Goal: Task Accomplishment & Management: Use online tool/utility

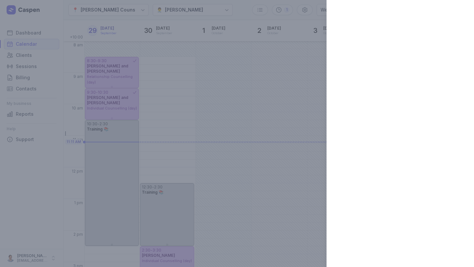
select select "week"
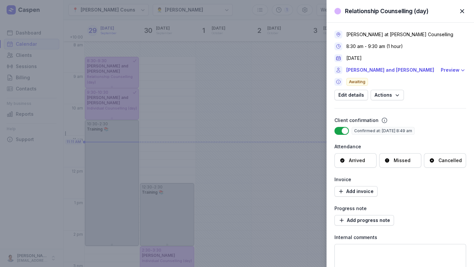
click at [349, 157] on div "Arrived" at bounding box center [357, 160] width 16 height 7
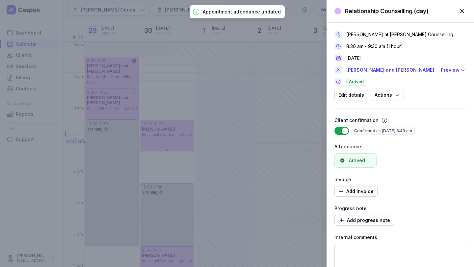
click at [462, 10] on span "button" at bounding box center [461, 11] width 14 height 14
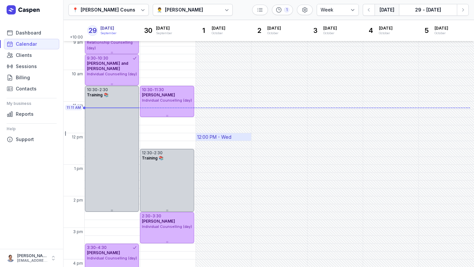
scroll to position [26, 0]
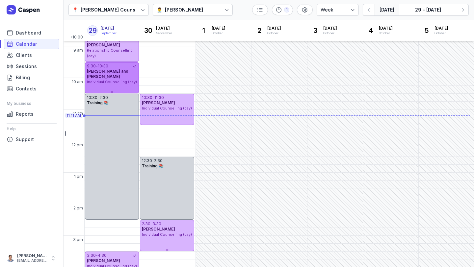
click at [118, 78] on div "[PERSON_NAME] and [PERSON_NAME]" at bounding box center [112, 74] width 50 height 11
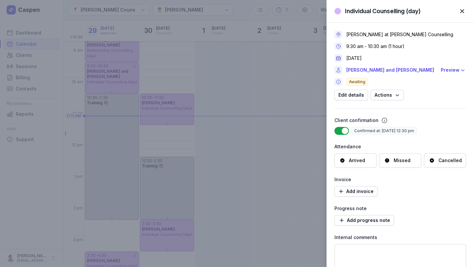
click at [357, 163] on div "Arrived" at bounding box center [357, 160] width 16 height 7
click at [115, 116] on div "Individual Counselling (day) Close panel [PERSON_NAME] at [PERSON_NAME] Counsel…" at bounding box center [237, 133] width 474 height 267
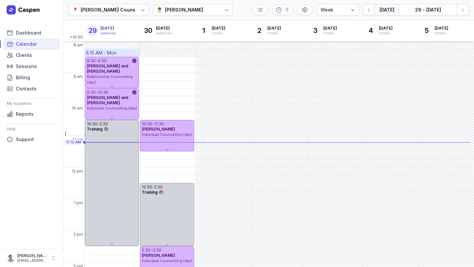
scroll to position [0, 0]
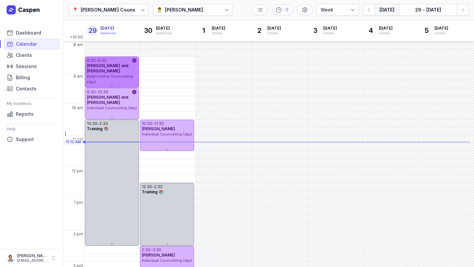
click at [120, 77] on div "Relationship Counselling (day)" at bounding box center [112, 79] width 50 height 11
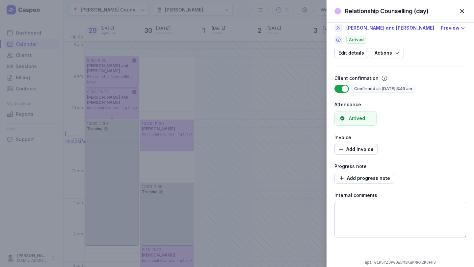
scroll to position [49, 0]
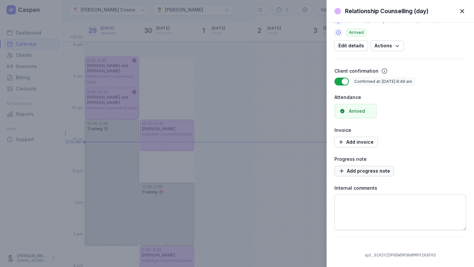
click at [364, 168] on span "Add progress note" at bounding box center [364, 171] width 52 height 8
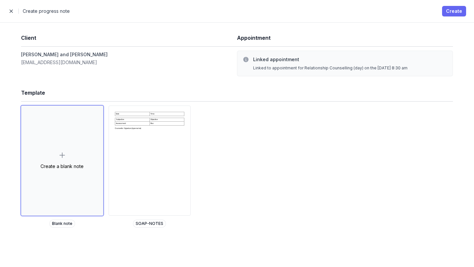
click at [456, 8] on span "Create" at bounding box center [454, 11] width 16 height 8
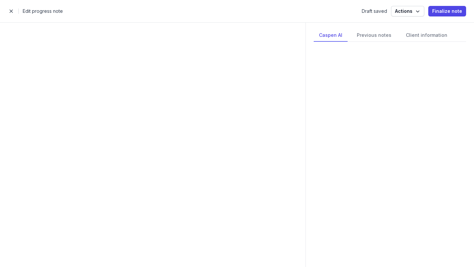
select select
select select "***"
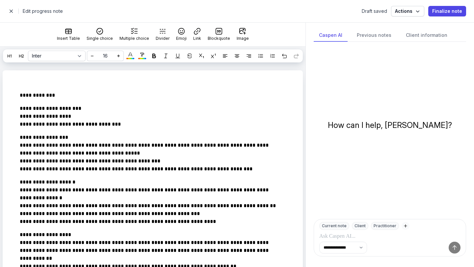
click at [10, 9] on span "button" at bounding box center [11, 11] width 13 height 13
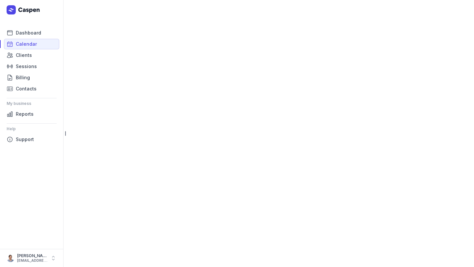
select select "week"
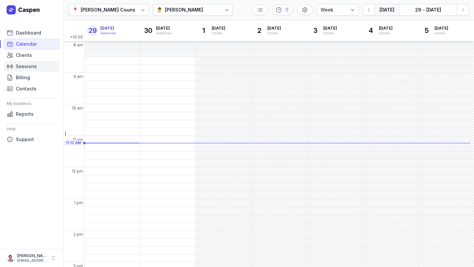
scroll to position [19, 0]
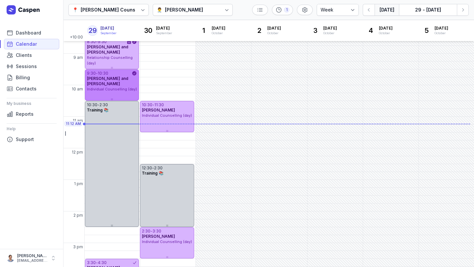
click at [115, 80] on span "[PERSON_NAME] and [PERSON_NAME]" at bounding box center [107, 81] width 41 height 10
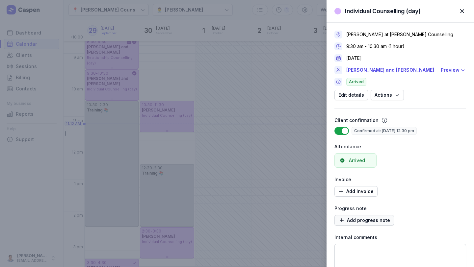
click at [372, 218] on span "Add progress note" at bounding box center [364, 220] width 52 height 8
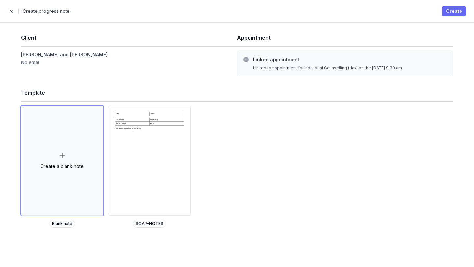
click at [452, 13] on span "Create" at bounding box center [454, 11] width 16 height 8
select select
select select "***"
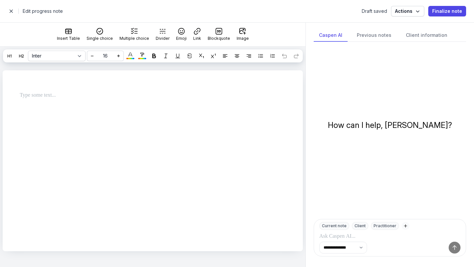
paste div
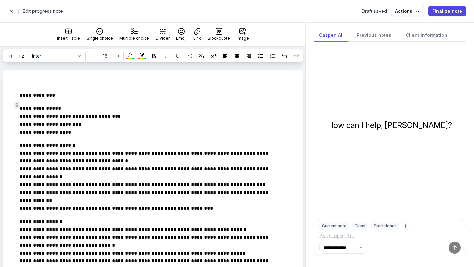
click at [66, 99] on p "**********" at bounding box center [149, 95] width 258 height 8
drag, startPoint x: 75, startPoint y: 143, endPoint x: 63, endPoint y: 141, distance: 11.7
click at [63, 136] on p "**********" at bounding box center [149, 121] width 258 height 32
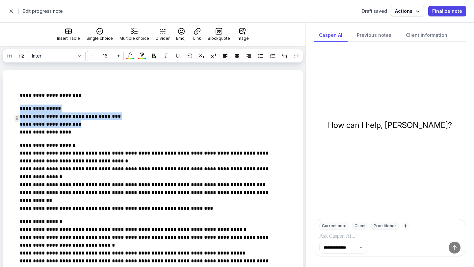
drag, startPoint x: 90, startPoint y: 134, endPoint x: 10, endPoint y: 120, distance: 81.3
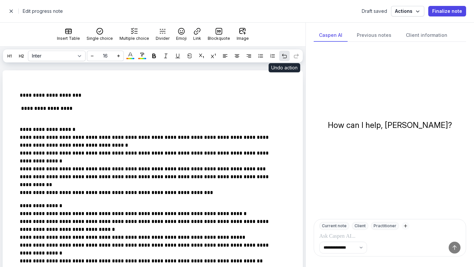
click at [284, 56] on icon at bounding box center [284, 56] width 5 height 5
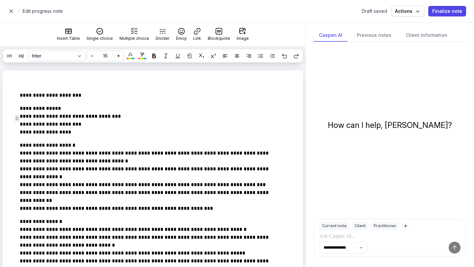
click at [68, 118] on p "**********" at bounding box center [149, 121] width 258 height 32
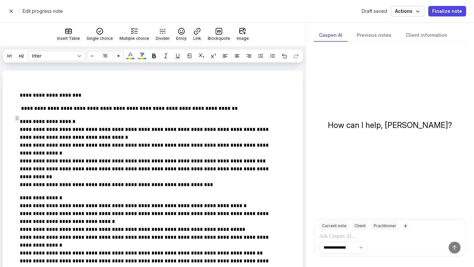
click at [117, 112] on p "**********" at bounding box center [149, 109] width 258 height 8
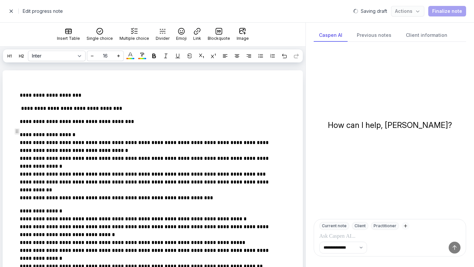
click at [86, 126] on p "**********" at bounding box center [149, 122] width 258 height 8
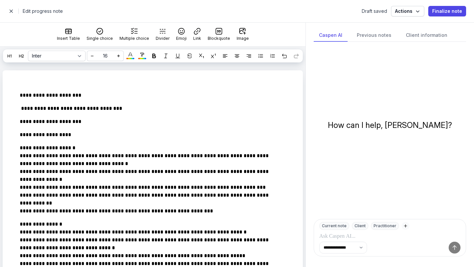
click at [11, 11] on span "button" at bounding box center [11, 11] width 13 height 13
select select "week"
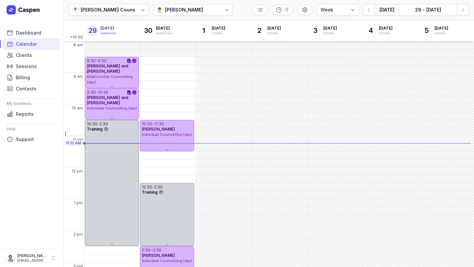
scroll to position [19, 0]
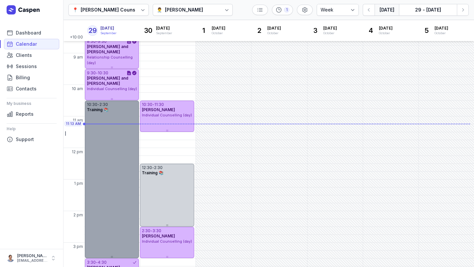
drag, startPoint x: 109, startPoint y: 225, endPoint x: 106, endPoint y: 251, distance: 26.1
click at [106, 251] on div "10:30 - 2:30 Training 📚" at bounding box center [112, 180] width 54 height 158
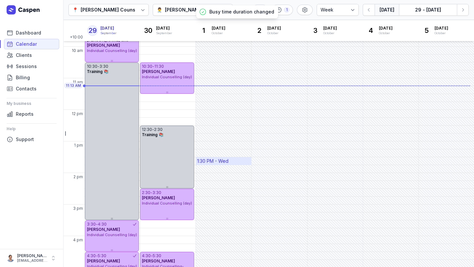
scroll to position [49, 0]
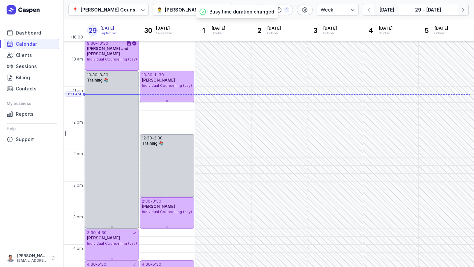
click at [464, 11] on icon "button" at bounding box center [462, 10] width 7 height 7
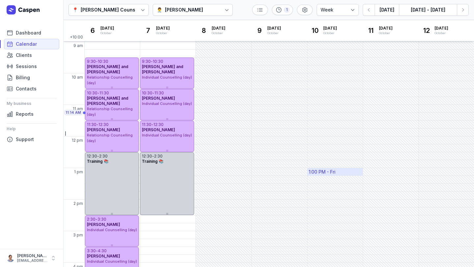
scroll to position [32, 0]
